Goal: Entertainment & Leisure: Consume media (video, audio)

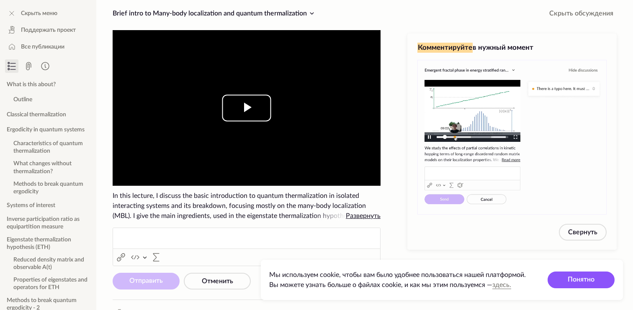
click at [247, 108] on span "Video Player" at bounding box center [247, 108] width 0 height 0
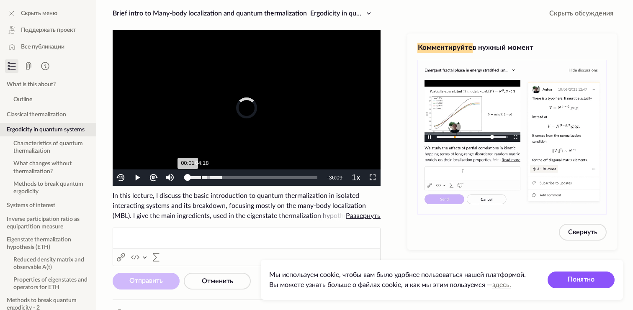
click at [201, 178] on div "04:18" at bounding box center [201, 177] width 0 height 3
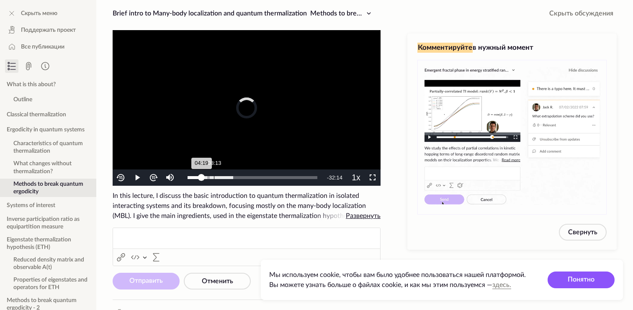
click at [214, 178] on div "08:13" at bounding box center [214, 177] width 0 height 3
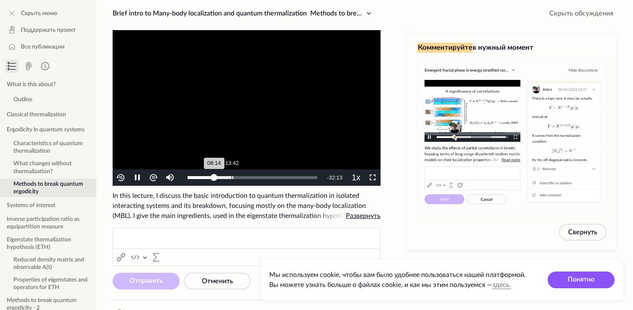
click at [232, 177] on div "13:42" at bounding box center [232, 177] width 0 height 3
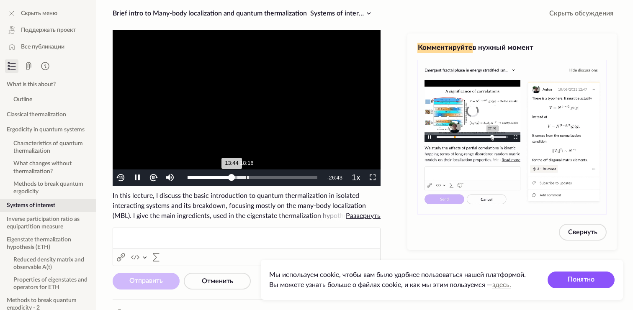
click at [246, 176] on div "Loaded : 47.48% 18:16 13:44" at bounding box center [253, 177] width 130 height 3
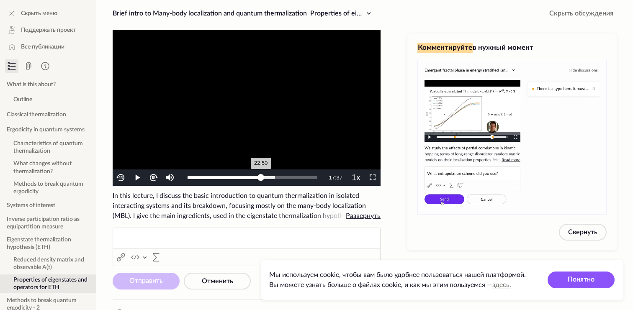
click at [261, 175] on div "Loaded : 67.40% 22:50 22:50" at bounding box center [252, 178] width 138 height 16
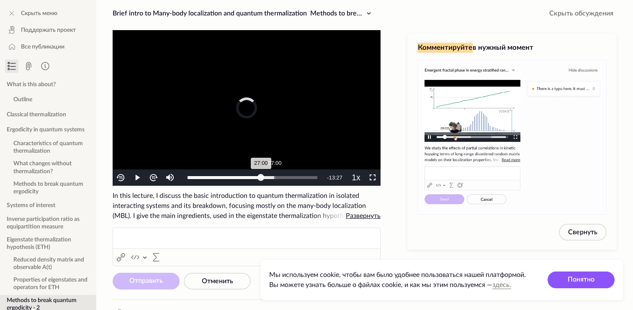
click at [274, 173] on div "Loaded : 67.40% 27:00 27:00" at bounding box center [252, 178] width 138 height 16
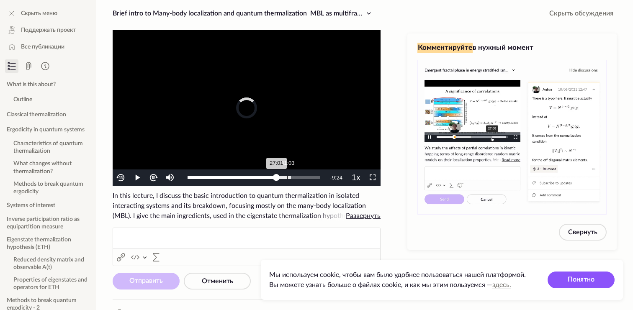
click at [287, 171] on div "Loaded : 77.78% 31:03 27:01" at bounding box center [253, 178] width 141 height 16
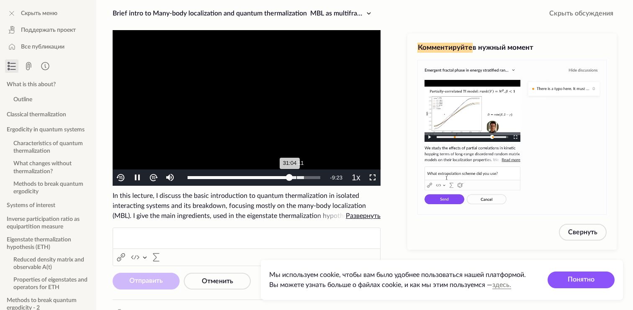
click at [297, 171] on div "Loaded : 87.53% 33:11 31:04" at bounding box center [253, 178] width 141 height 16
